Goal: Navigation & Orientation: Find specific page/section

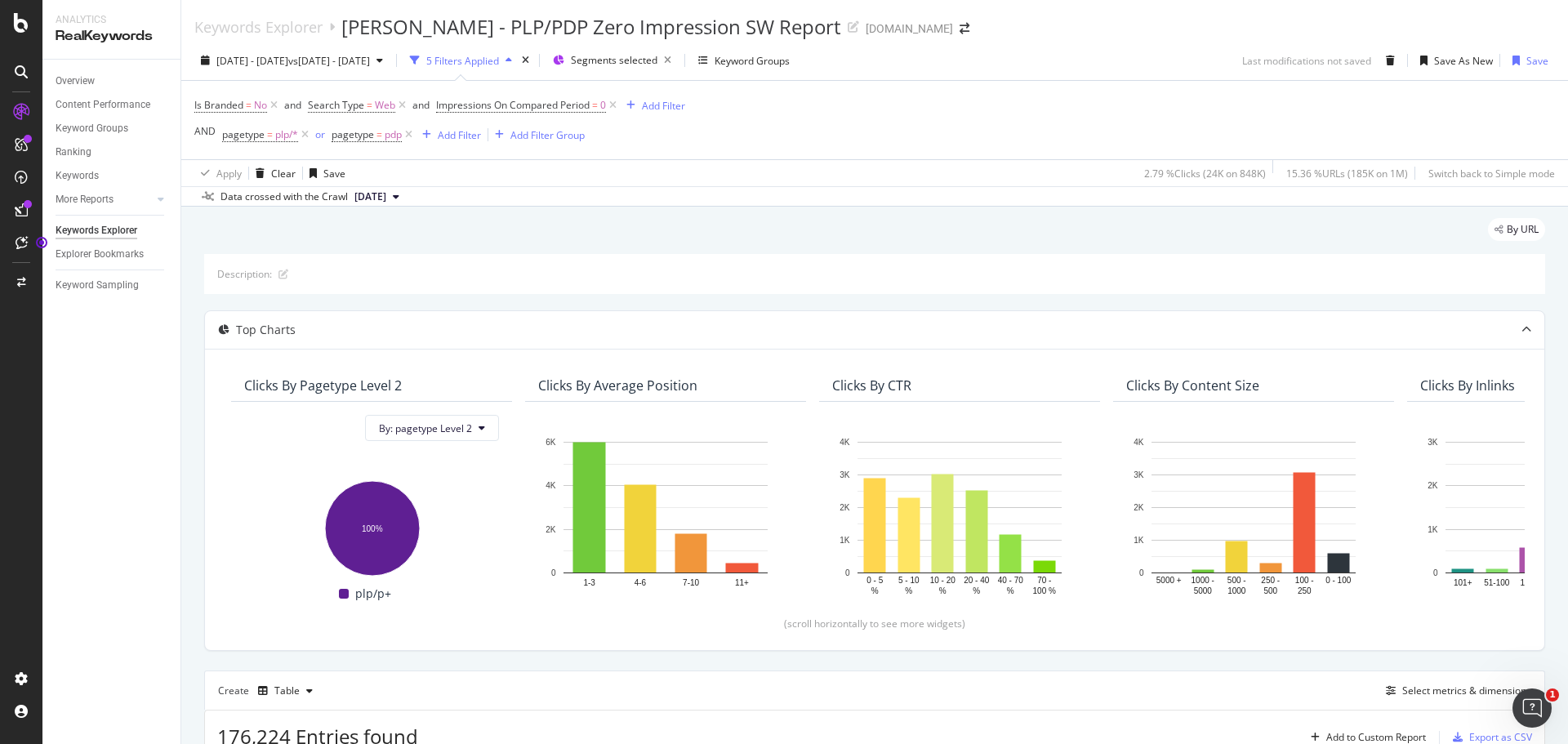
scroll to position [6, 0]
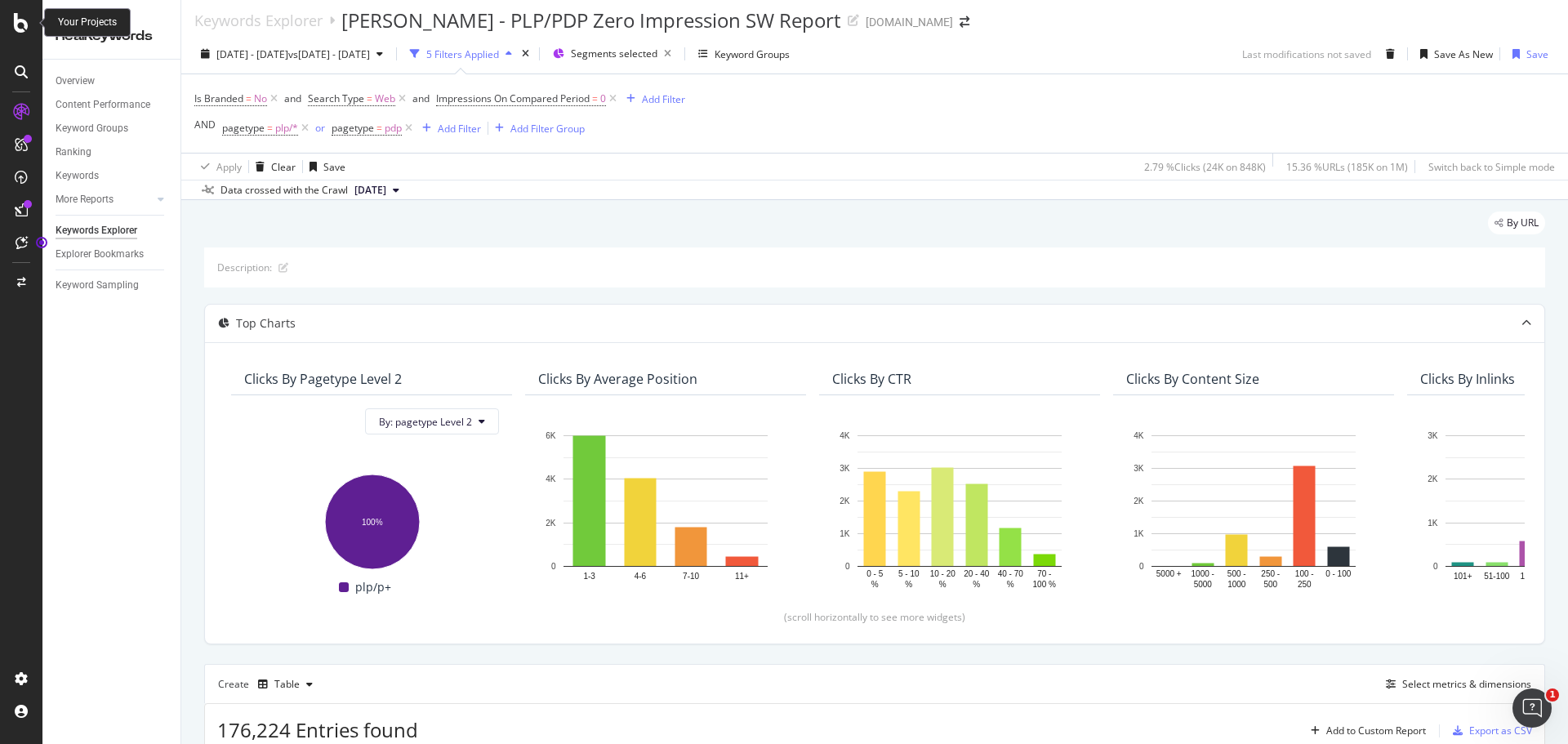
click at [14, 16] on icon at bounding box center [21, 23] width 15 height 19
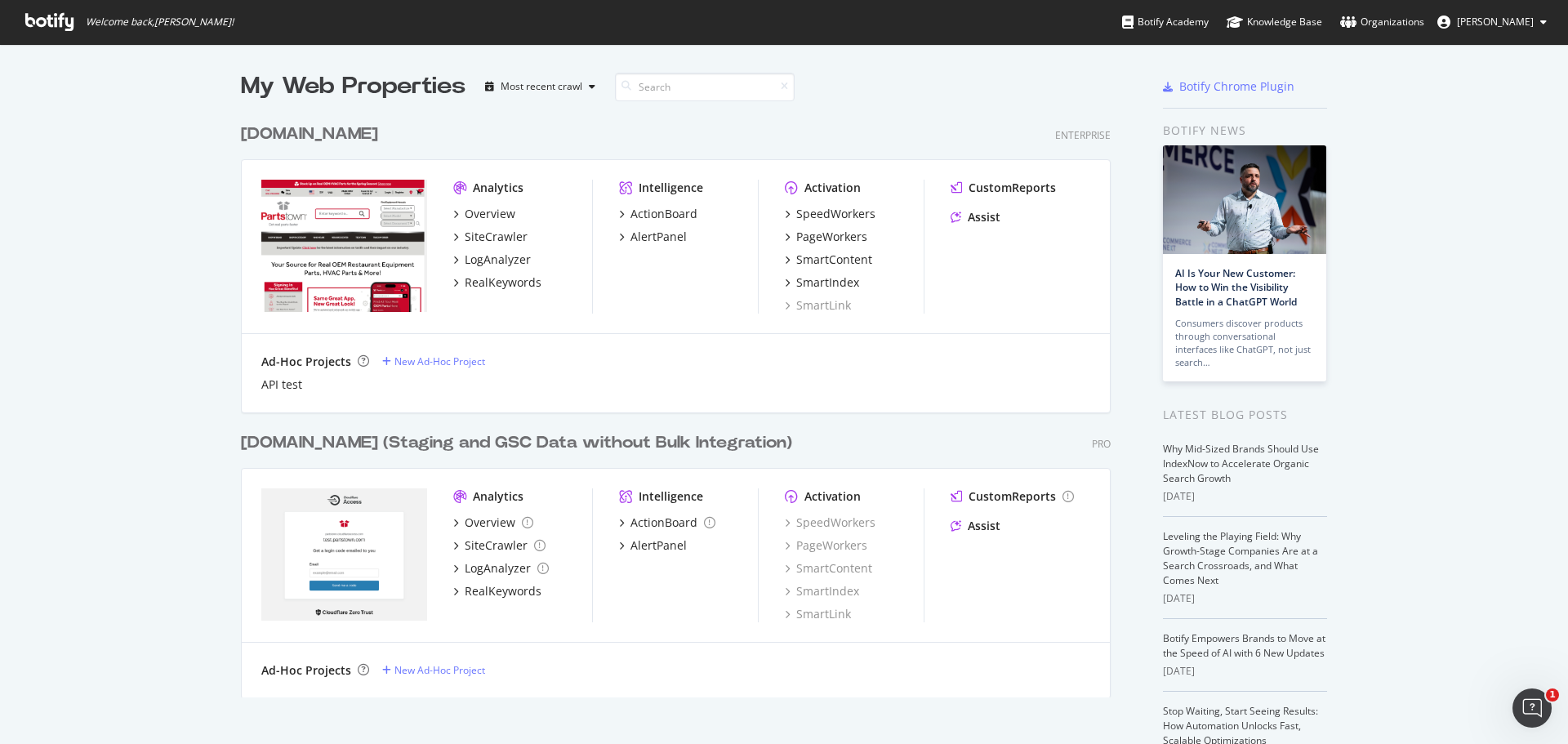
scroll to position [732, 1543]
click at [832, 546] on div "PageWorkers" at bounding box center [826, 545] width 83 height 17
click at [824, 589] on div "SmartIndex" at bounding box center [822, 591] width 75 height 17
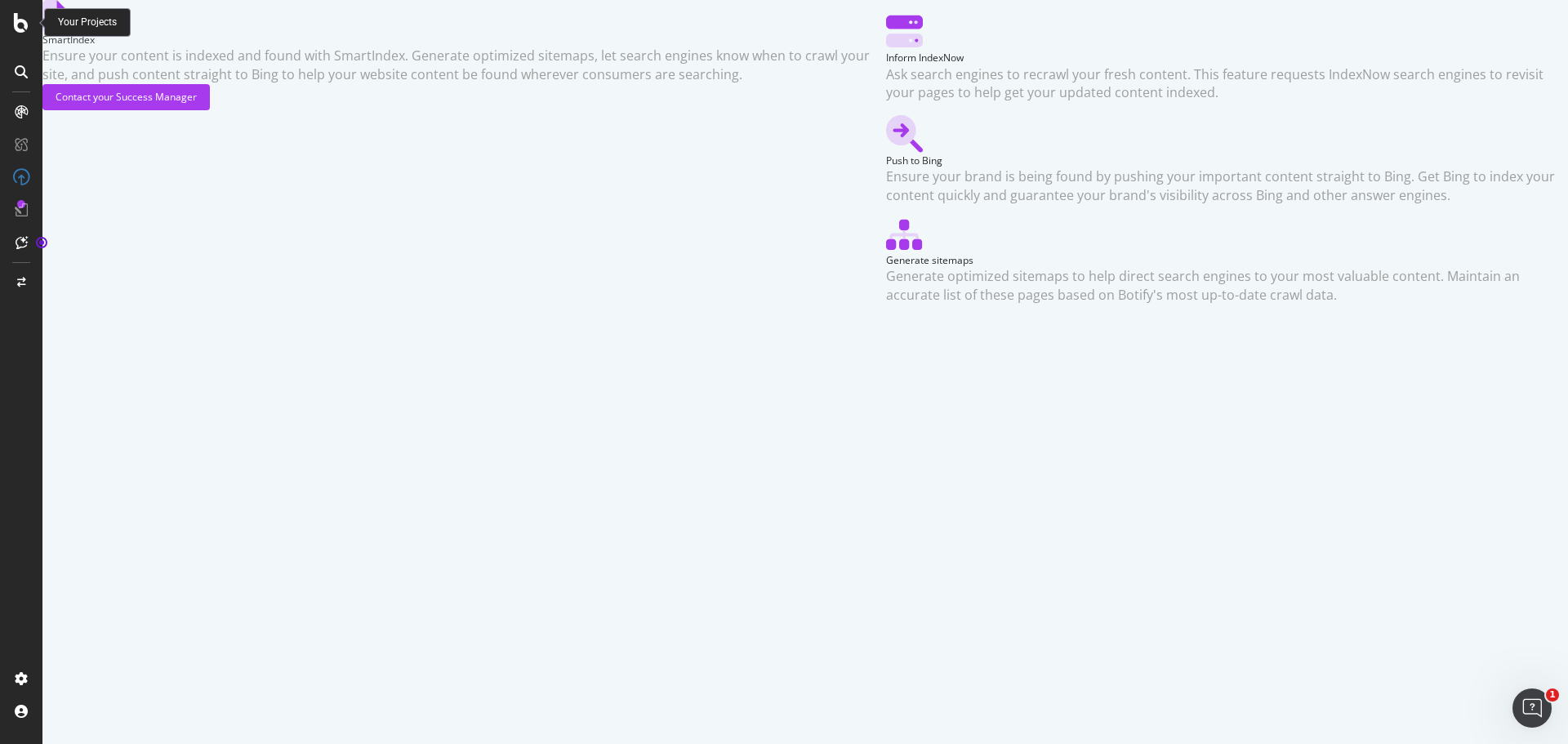
click at [18, 19] on icon at bounding box center [21, 23] width 15 height 19
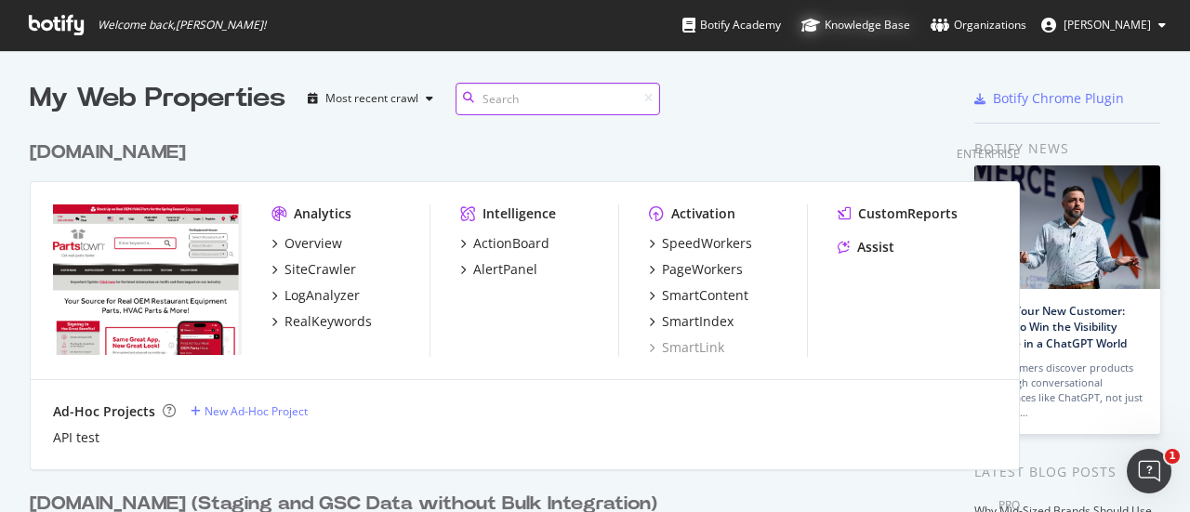
scroll to position [498, 1161]
